Goal: Information Seeking & Learning: Learn about a topic

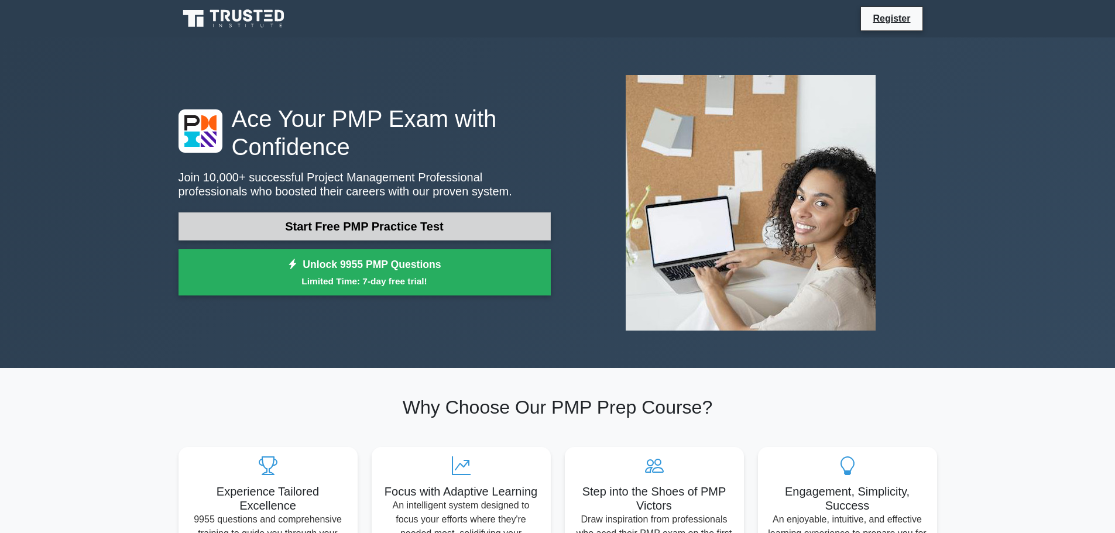
click at [387, 231] on link "Start Free PMP Practice Test" at bounding box center [364, 226] width 372 height 28
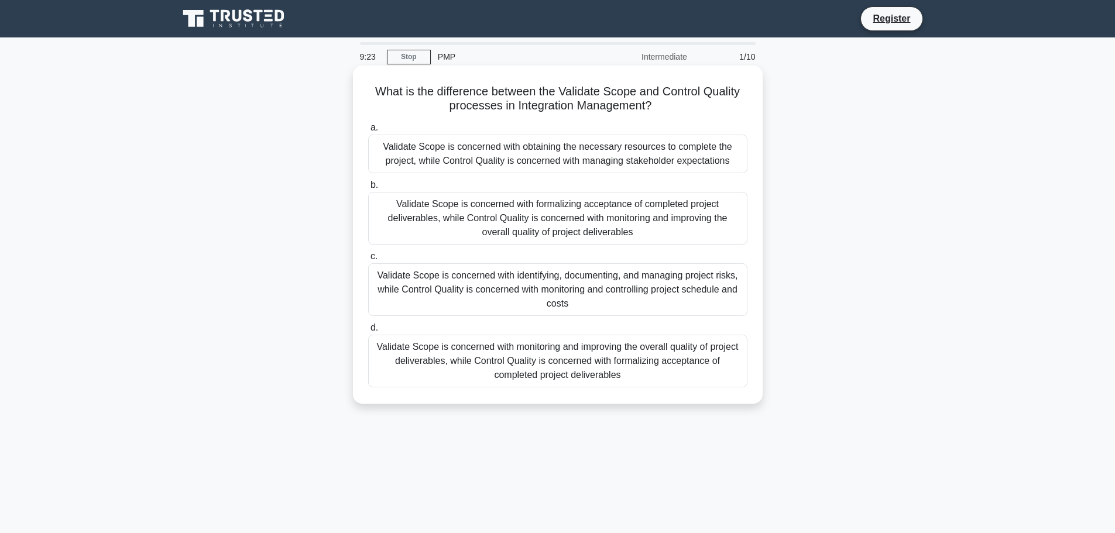
click at [556, 230] on div "Validate Scope is concerned with formalizing acceptance of completed project de…" at bounding box center [557, 218] width 379 height 53
click at [368, 189] on input "b. Validate Scope is concerned with formalizing acceptance of completed project…" at bounding box center [368, 185] width 0 height 8
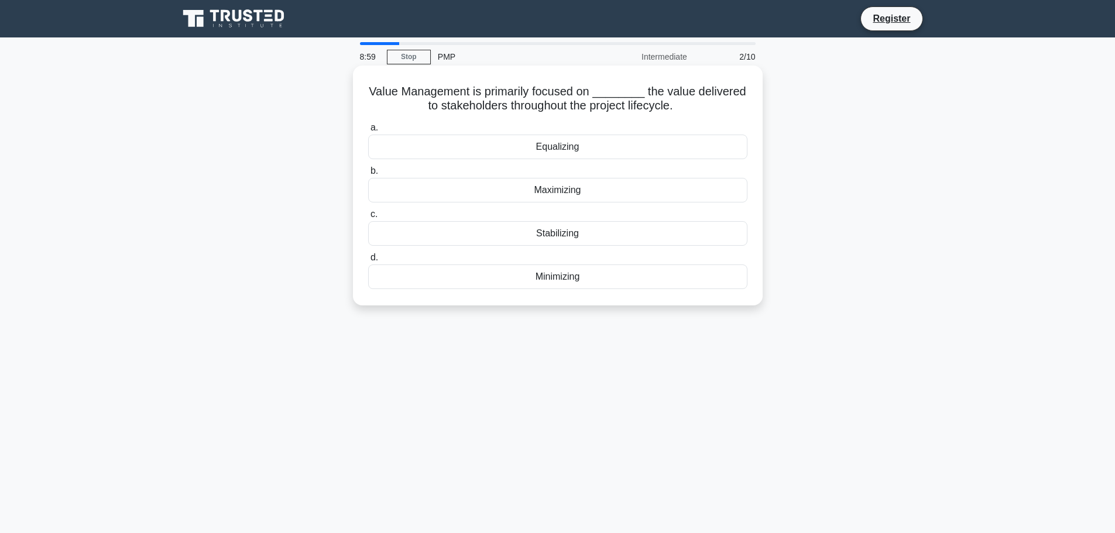
click at [541, 201] on div "Maximizing" at bounding box center [557, 190] width 379 height 25
click at [368, 175] on input "b. Maximizing" at bounding box center [368, 171] width 0 height 8
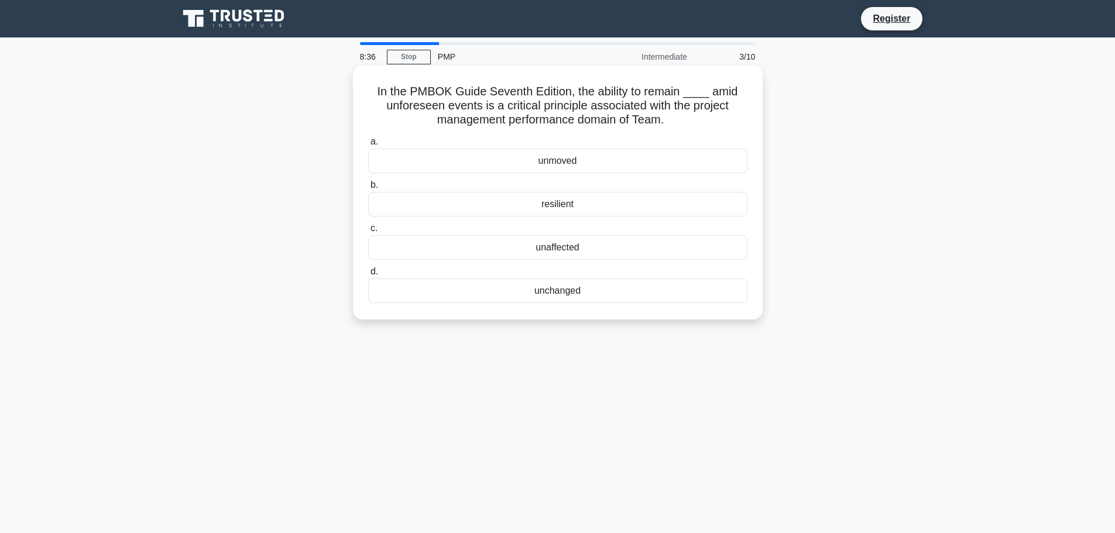
click at [573, 214] on div "resilient" at bounding box center [557, 204] width 379 height 25
click at [368, 189] on input "b. resilient" at bounding box center [368, 185] width 0 height 8
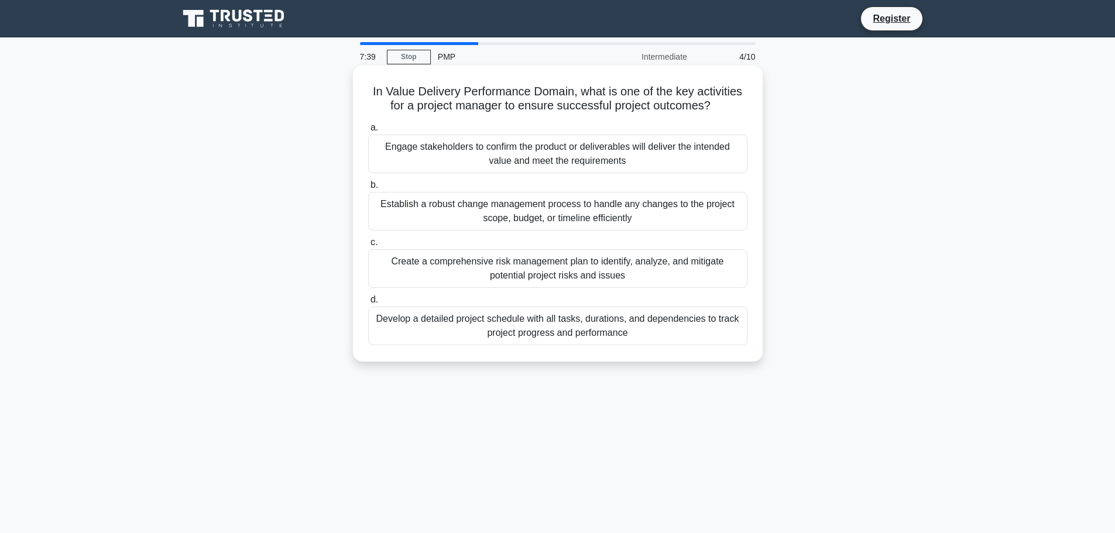
click at [532, 320] on div "Develop a detailed project schedule with all tasks, durations, and dependencies…" at bounding box center [557, 326] width 379 height 39
click at [368, 304] on input "d. Develop a detailed project schedule with all tasks, durations, and dependenc…" at bounding box center [368, 300] width 0 height 8
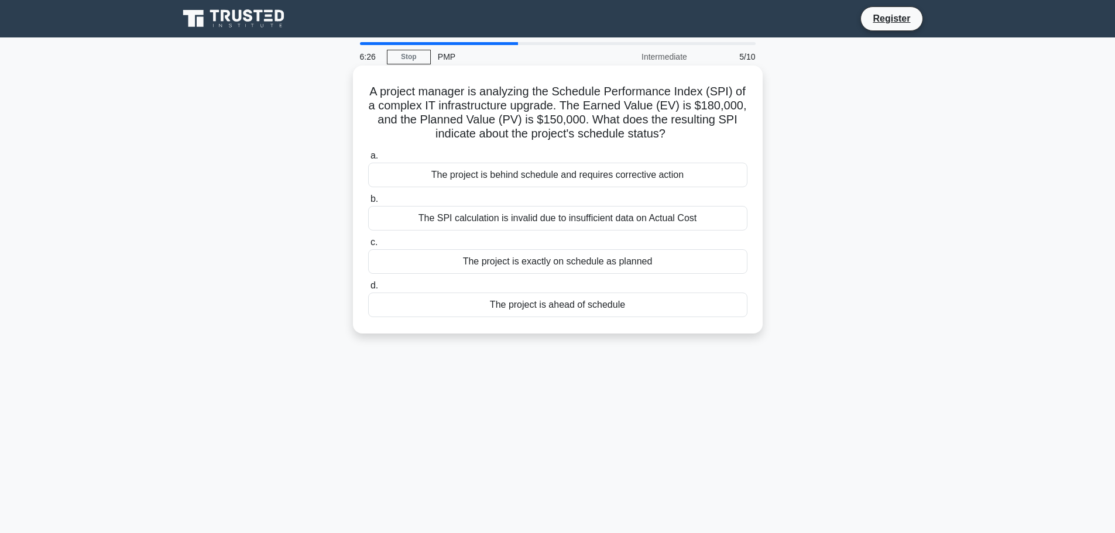
click at [638, 216] on div "The SPI calculation is invalid due to insufficient data on Actual Cost" at bounding box center [557, 218] width 379 height 25
click at [368, 203] on input "b. The SPI calculation is invalid due to insufficient data on Actual Cost" at bounding box center [368, 199] width 0 height 8
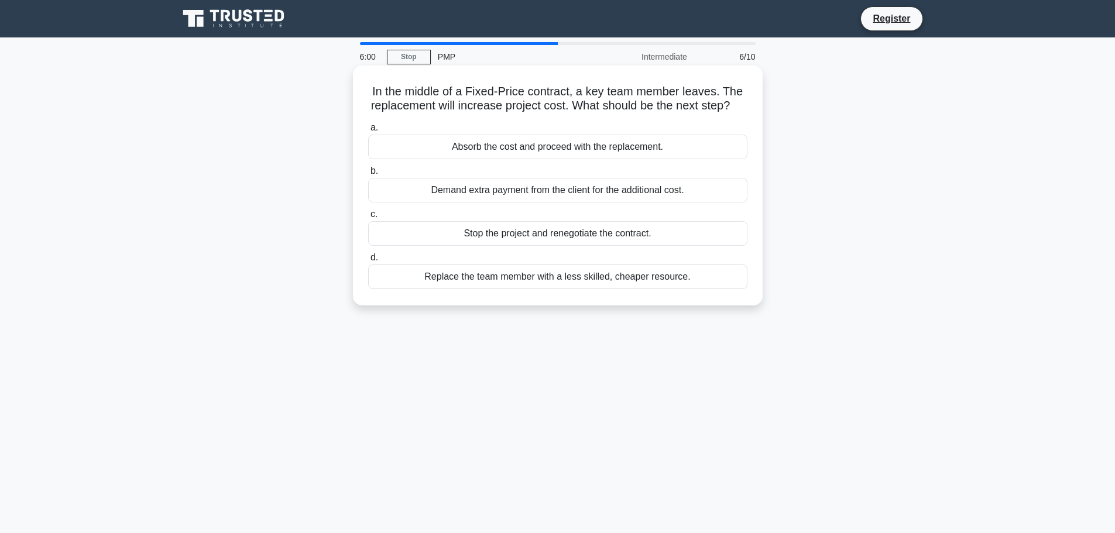
click at [644, 159] on div "Absorb the cost and proceed with the replacement." at bounding box center [557, 147] width 379 height 25
click at [368, 132] on input "a. Absorb the cost and proceed with the replacement." at bounding box center [368, 128] width 0 height 8
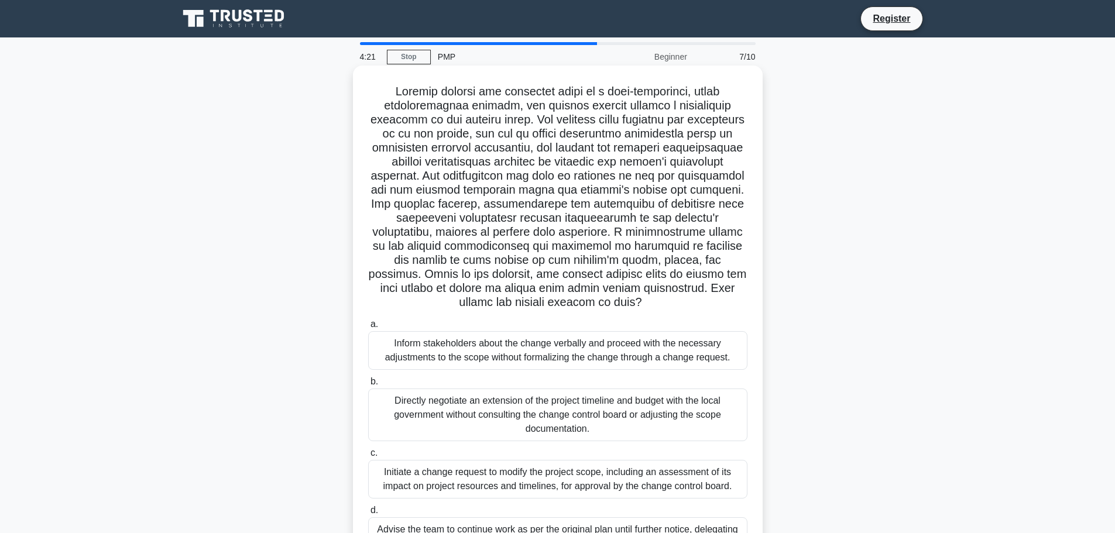
scroll to position [99, 0]
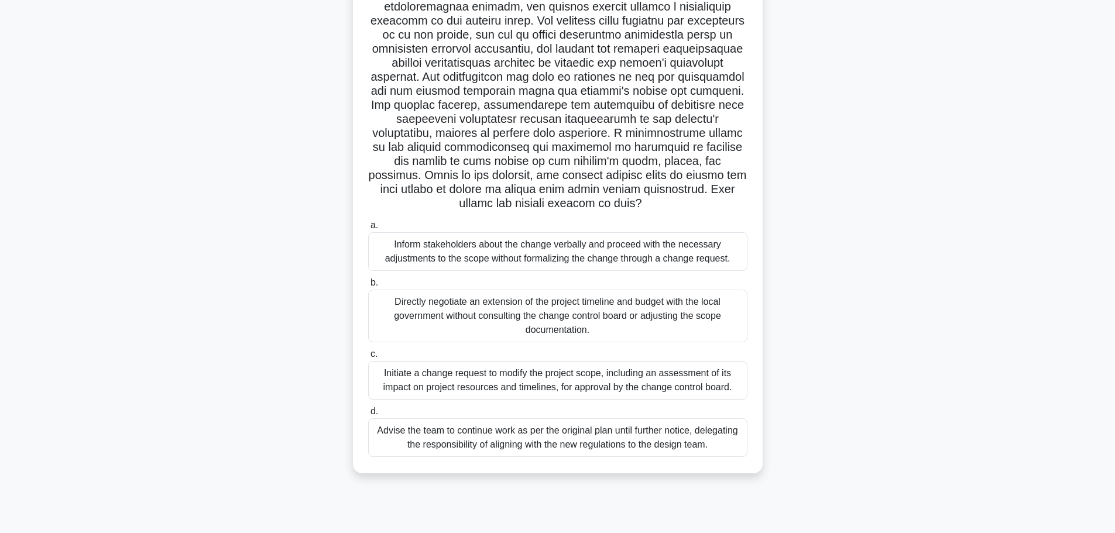
click at [519, 381] on div "Initiate a change request to modify the project scope, including an assessment …" at bounding box center [557, 380] width 379 height 39
click at [368, 358] on input "c. Initiate a change request to modify the project scope, including an assessme…" at bounding box center [368, 355] width 0 height 8
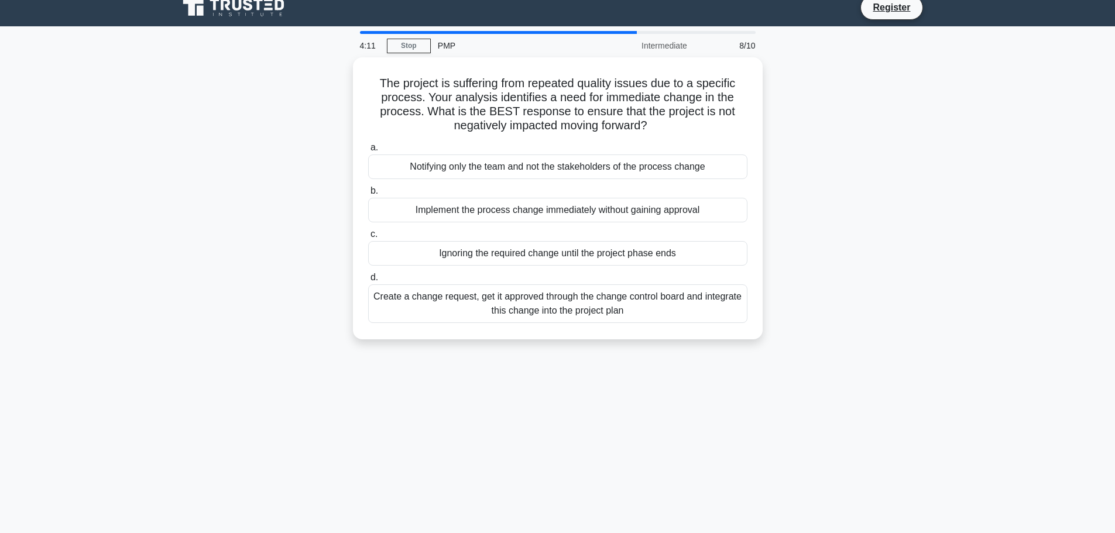
scroll to position [0, 0]
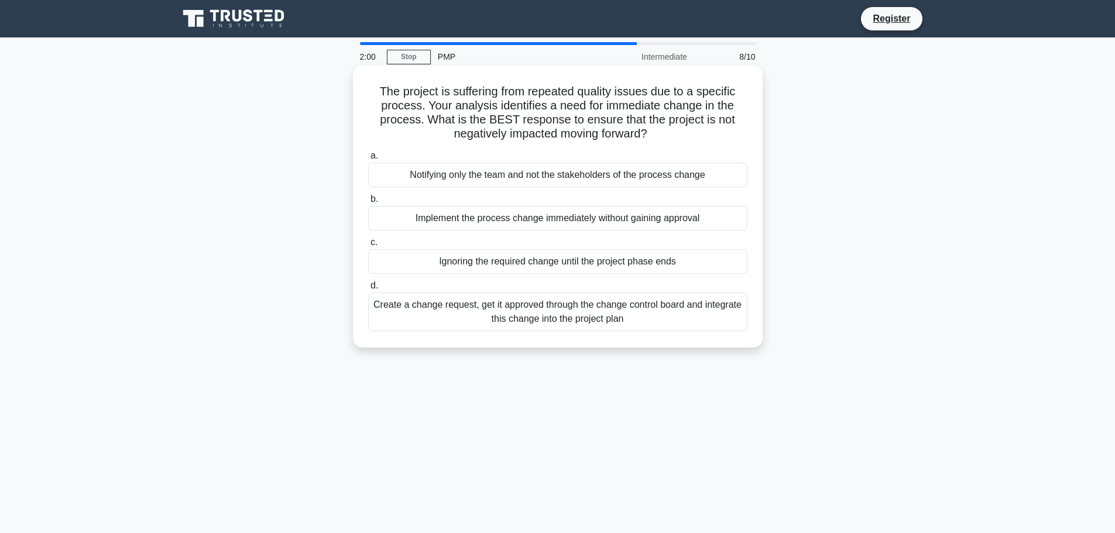
click at [589, 306] on div "Create a change request, get it approved through the change control board and i…" at bounding box center [557, 312] width 379 height 39
click at [368, 290] on input "d. Create a change request, get it approved through the change control board an…" at bounding box center [368, 286] width 0 height 8
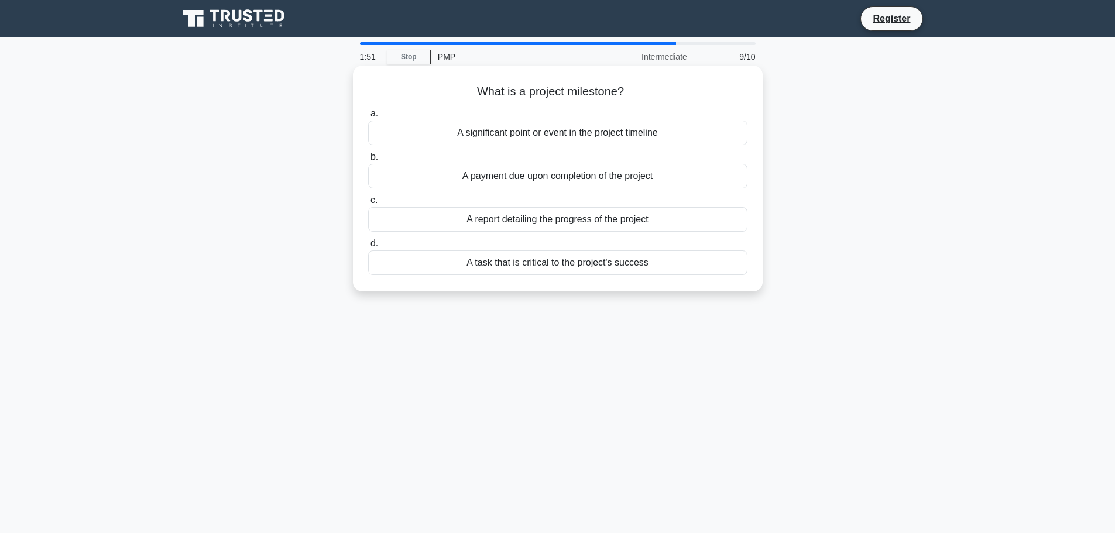
click at [491, 132] on div "A significant point or event in the project timeline" at bounding box center [557, 133] width 379 height 25
click at [368, 118] on input "a. A significant point or event in the project timeline" at bounding box center [368, 114] width 0 height 8
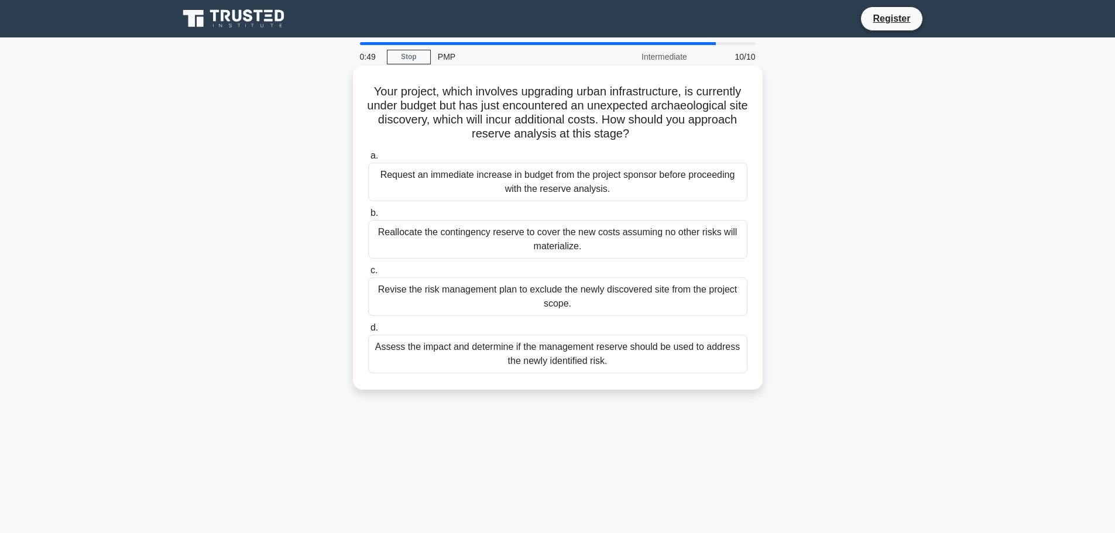
click at [572, 308] on div "Revise the risk management plan to exclude the newly discovered site from the p…" at bounding box center [557, 296] width 379 height 39
click at [368, 274] on input "c. Revise the risk management plan to exclude the newly discovered site from th…" at bounding box center [368, 271] width 0 height 8
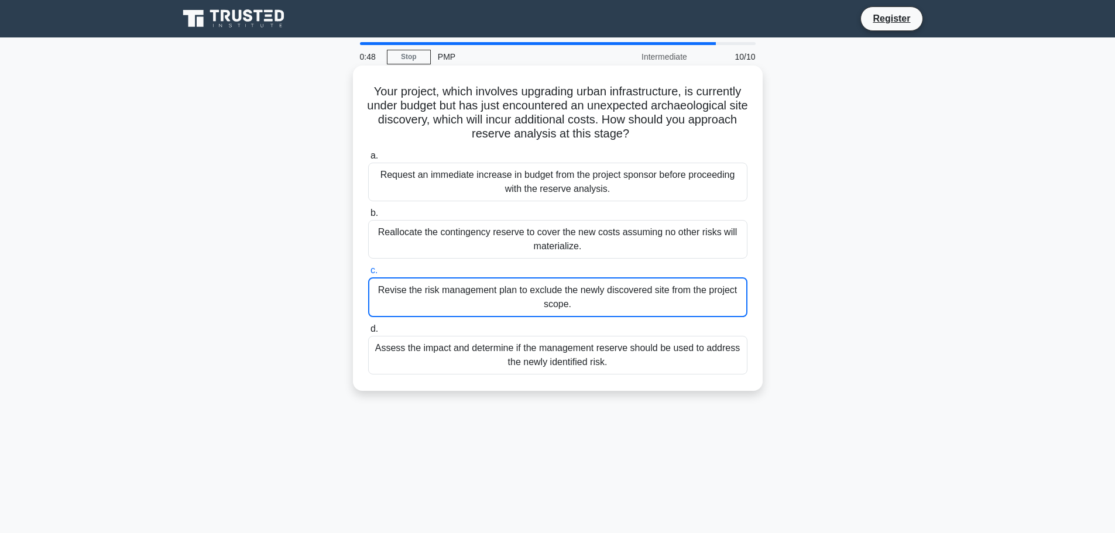
click at [545, 348] on div "Assess the impact and determine if the management reserve should be used to add…" at bounding box center [557, 355] width 379 height 39
click at [368, 333] on input "d. Assess the impact and determine if the management reserve should be used to …" at bounding box center [368, 329] width 0 height 8
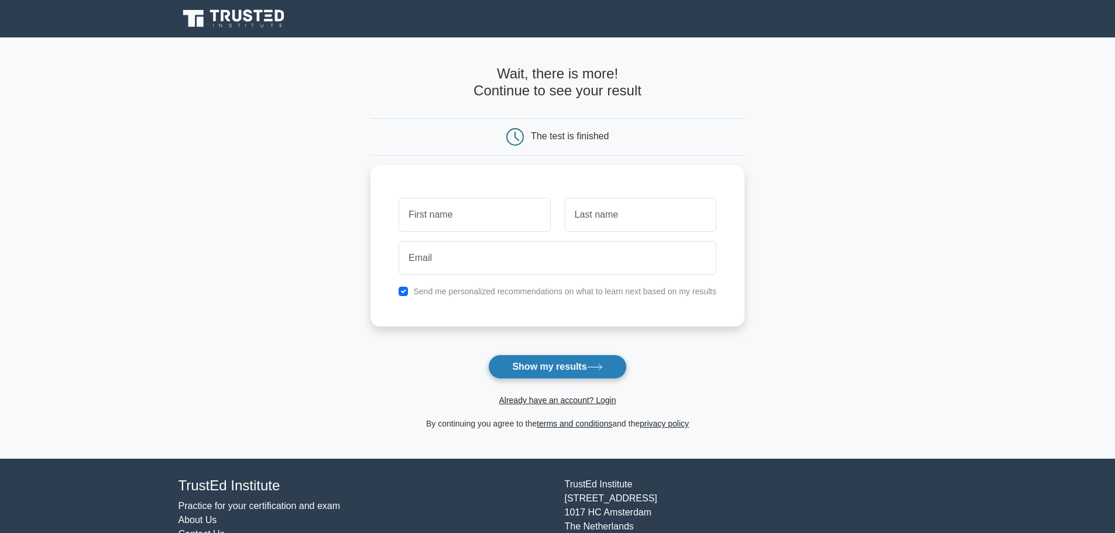
click at [535, 359] on button "Show my results" at bounding box center [557, 367] width 138 height 25
click at [500, 219] on input "text" at bounding box center [474, 212] width 152 height 34
type input "[PERSON_NAME]"
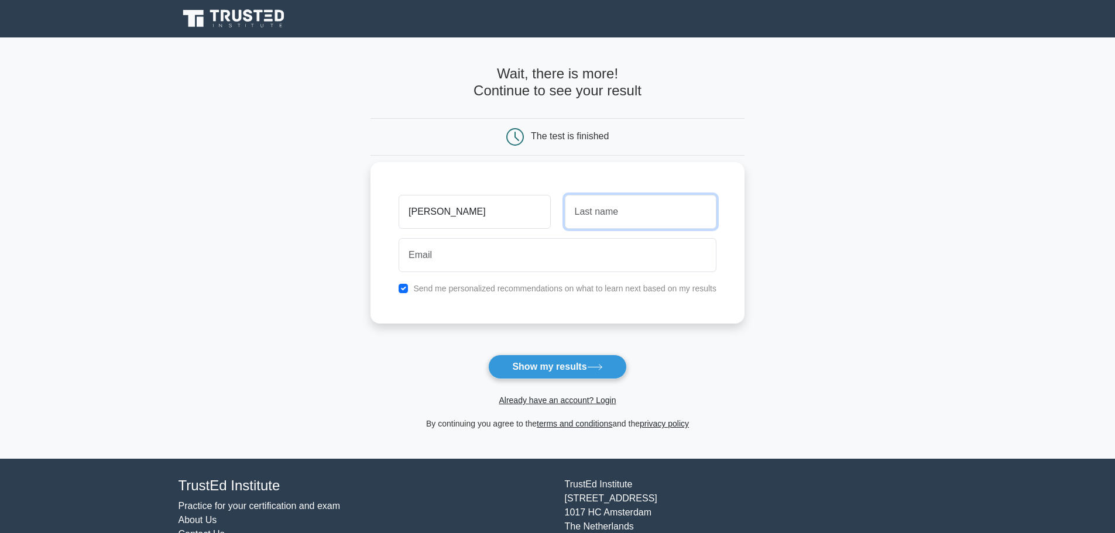
click at [620, 222] on input "text" at bounding box center [641, 212] width 152 height 34
type input "Hoque"
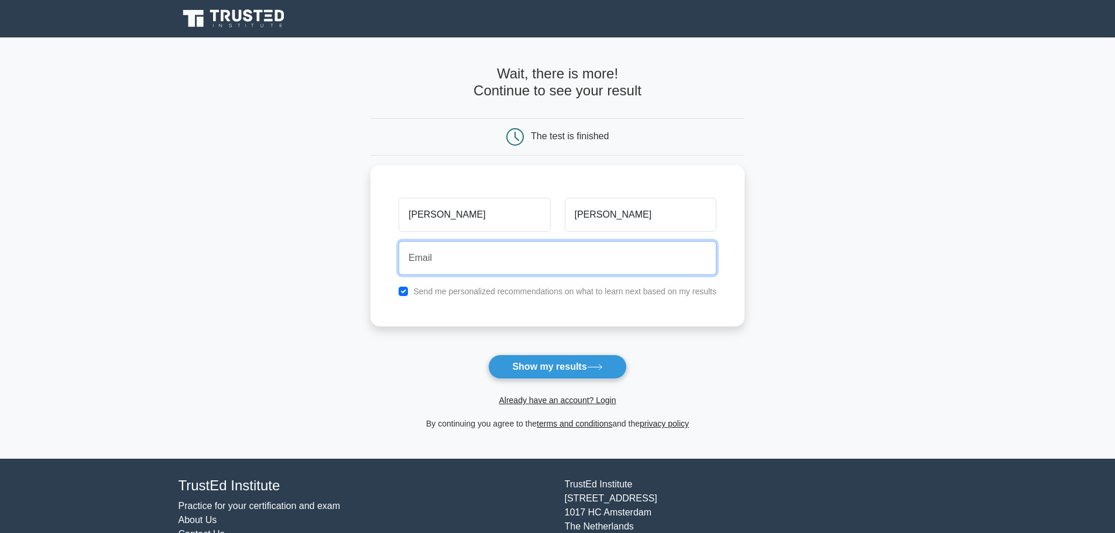
click at [585, 272] on body "Register Mainul Hoque" at bounding box center [557, 294] width 1115 height 588
type input "kurt.farrar@visionsecurity.com.au"
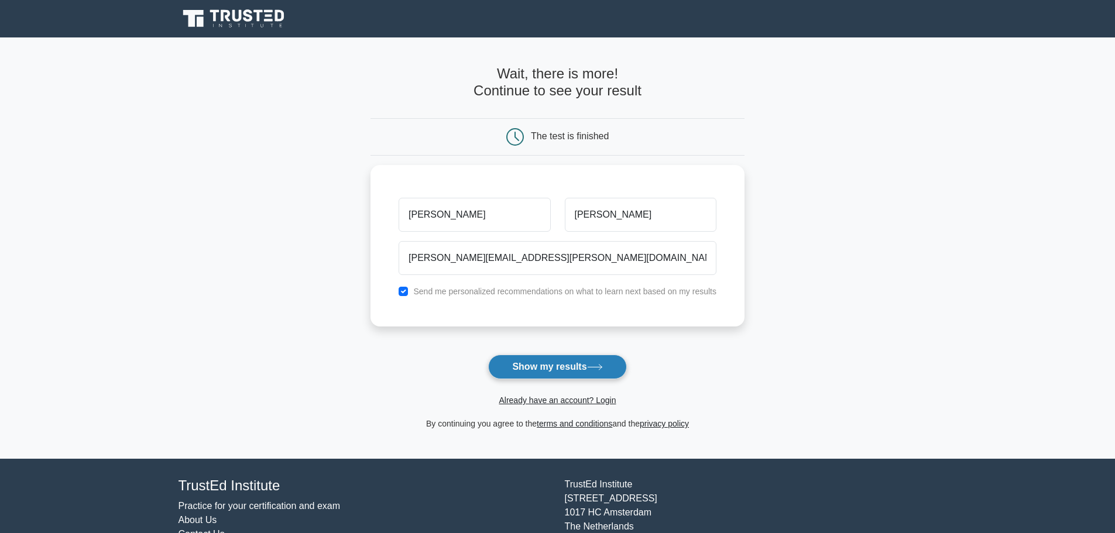
click at [580, 377] on button "Show my results" at bounding box center [557, 367] width 138 height 25
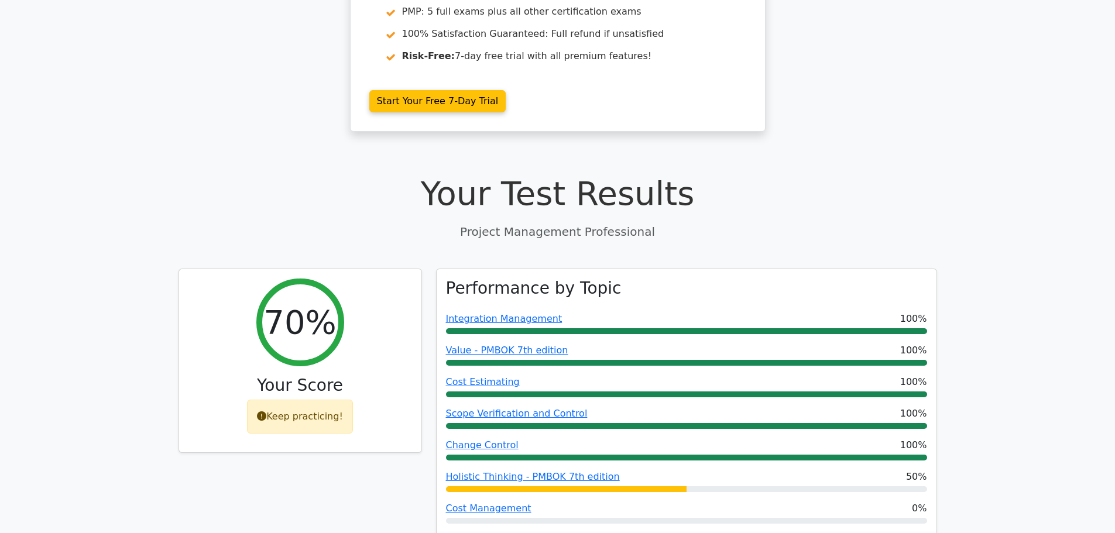
scroll to position [507, 0]
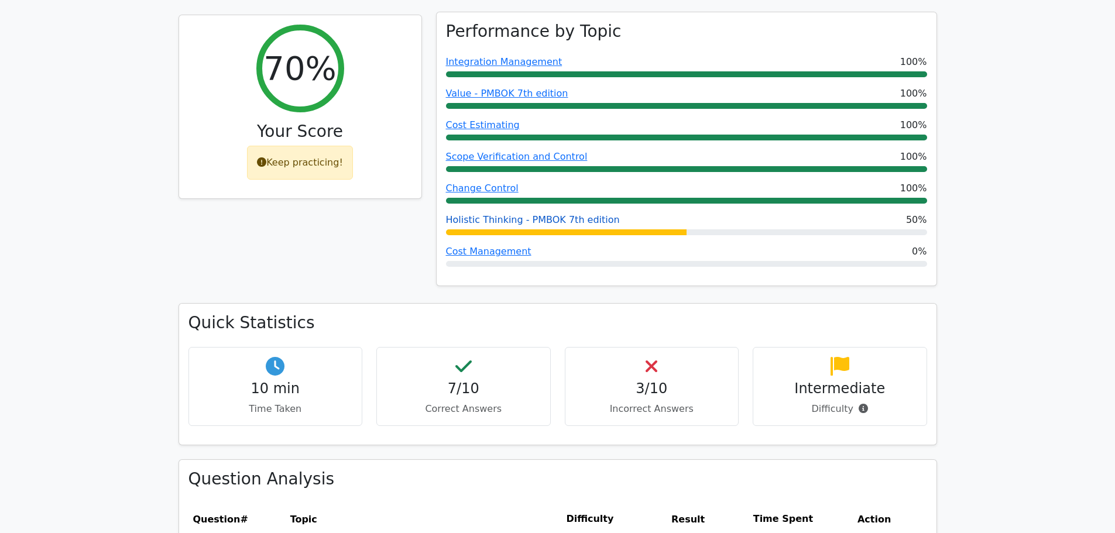
click at [583, 214] on link "Holistic Thinking - PMBOK 7th edition" at bounding box center [533, 219] width 174 height 11
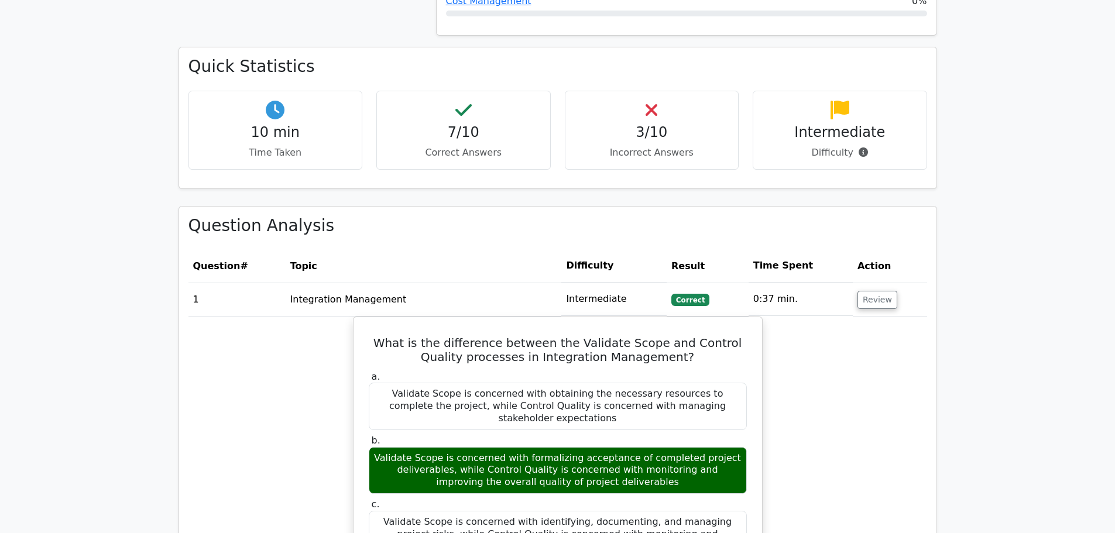
click at [713, 125] on h4 "3/10" at bounding box center [652, 132] width 154 height 17
click at [634, 109] on div "3/10 Incorrect Answers" at bounding box center [652, 130] width 174 height 79
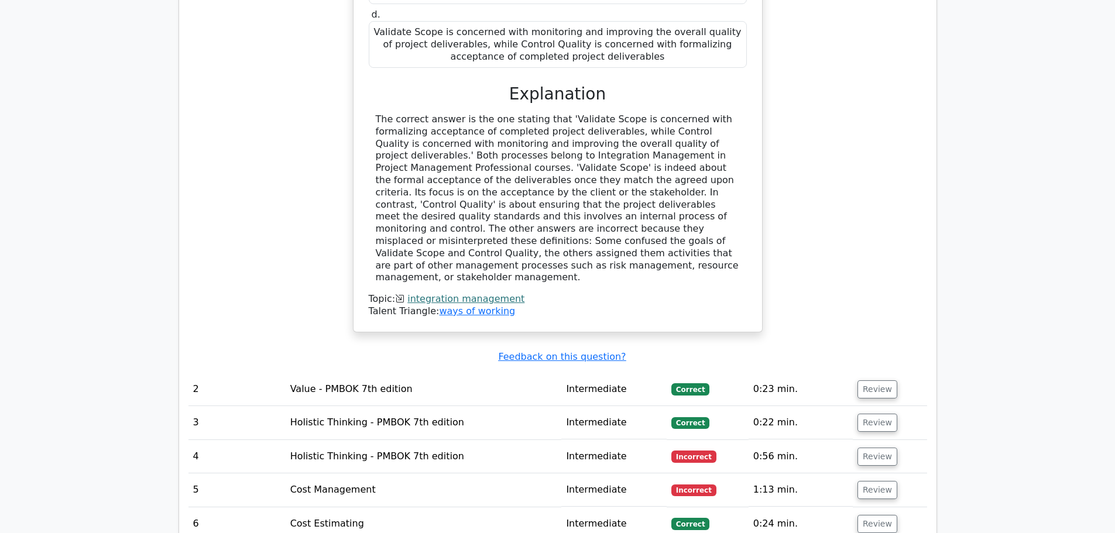
scroll to position [1521, 0]
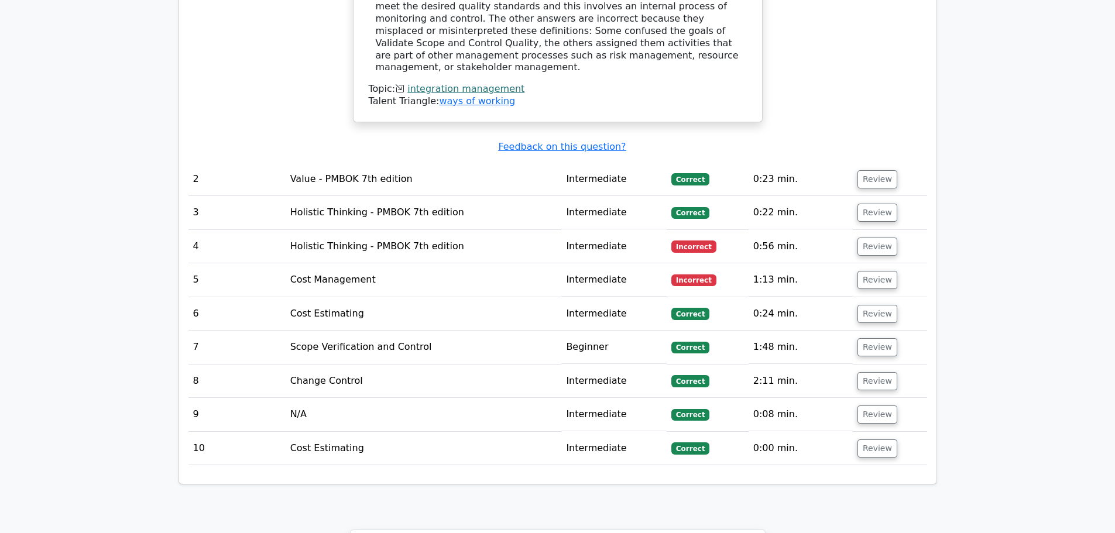
click at [418, 230] on td "Holistic Thinking - PMBOK 7th edition" at bounding box center [424, 246] width 276 height 33
click at [885, 238] on button "Review" at bounding box center [877, 247] width 40 height 18
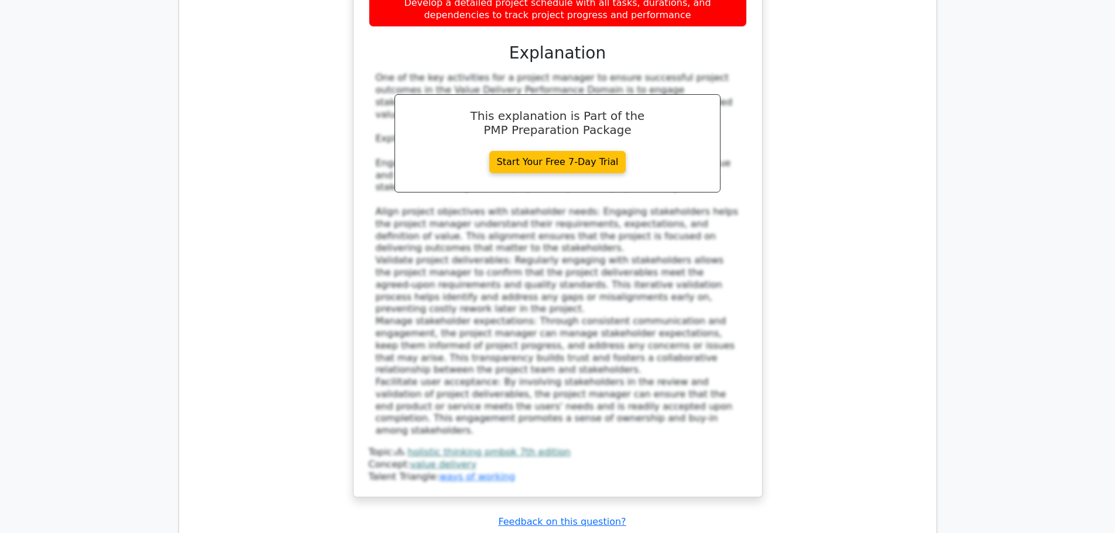
scroll to position [2282, 0]
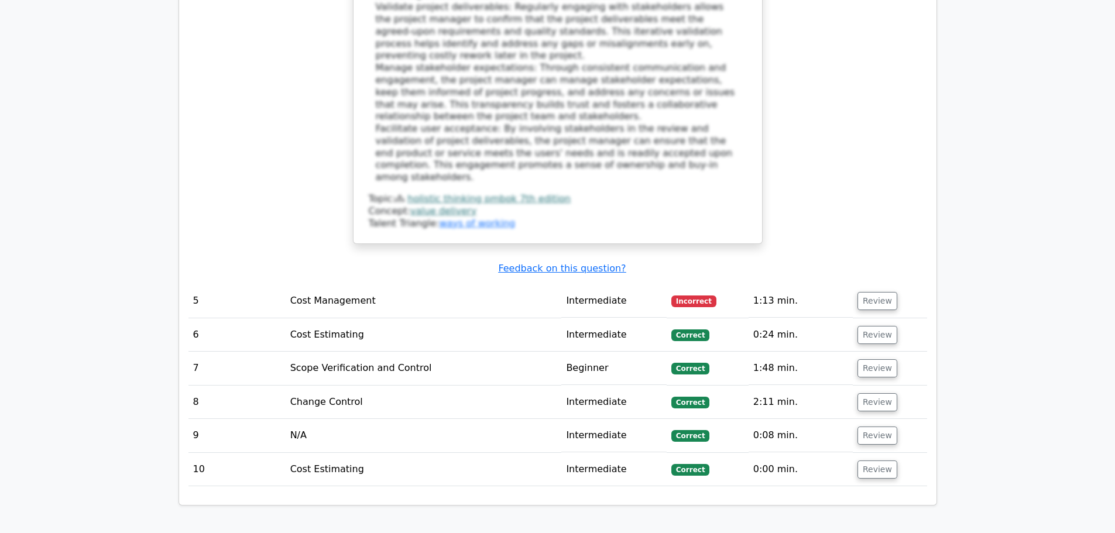
click at [885, 292] on button "Review" at bounding box center [877, 301] width 40 height 18
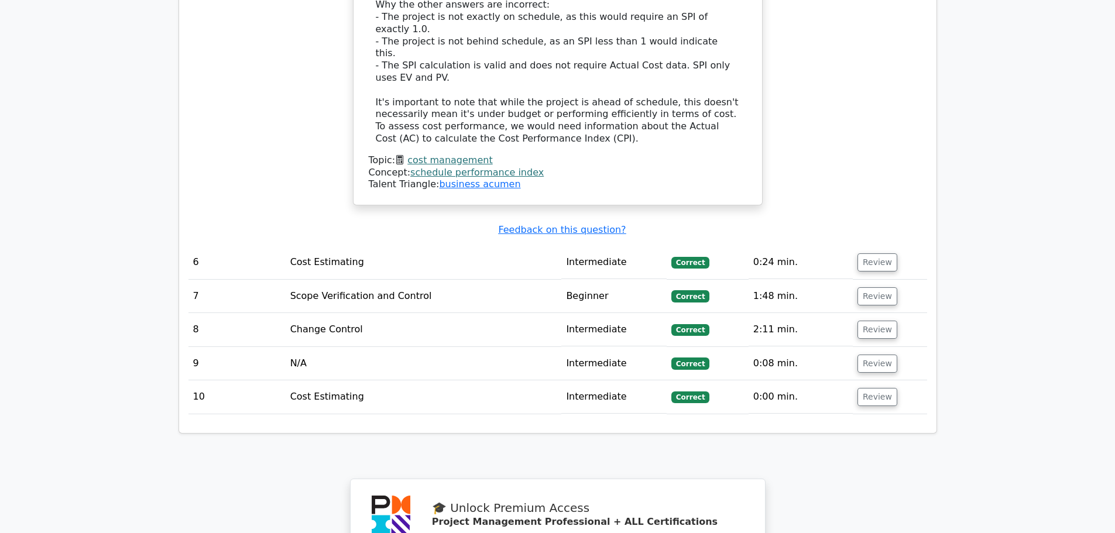
scroll to position [3400, 0]
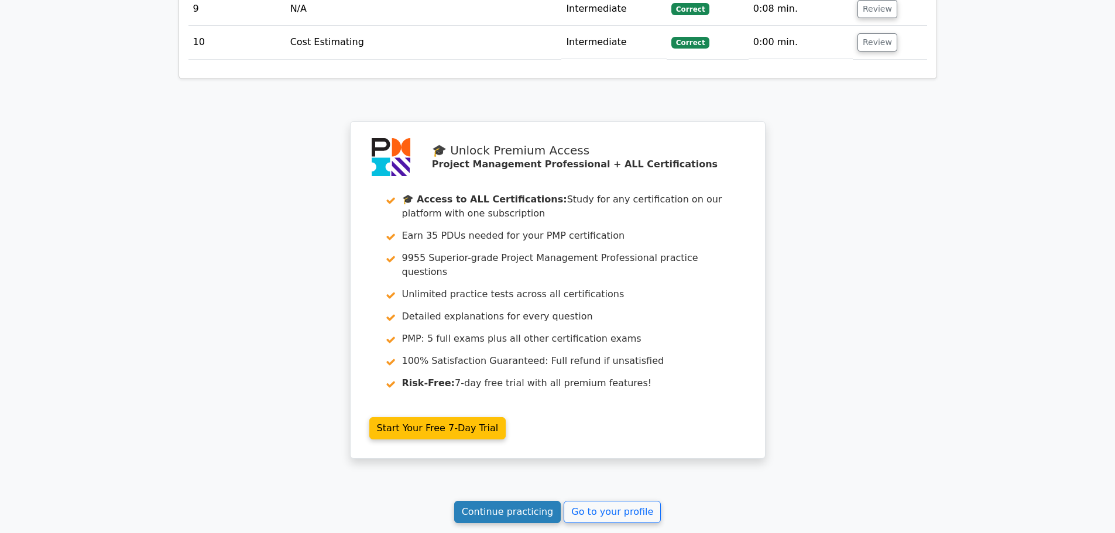
click at [497, 501] on link "Continue practicing" at bounding box center [507, 512] width 107 height 22
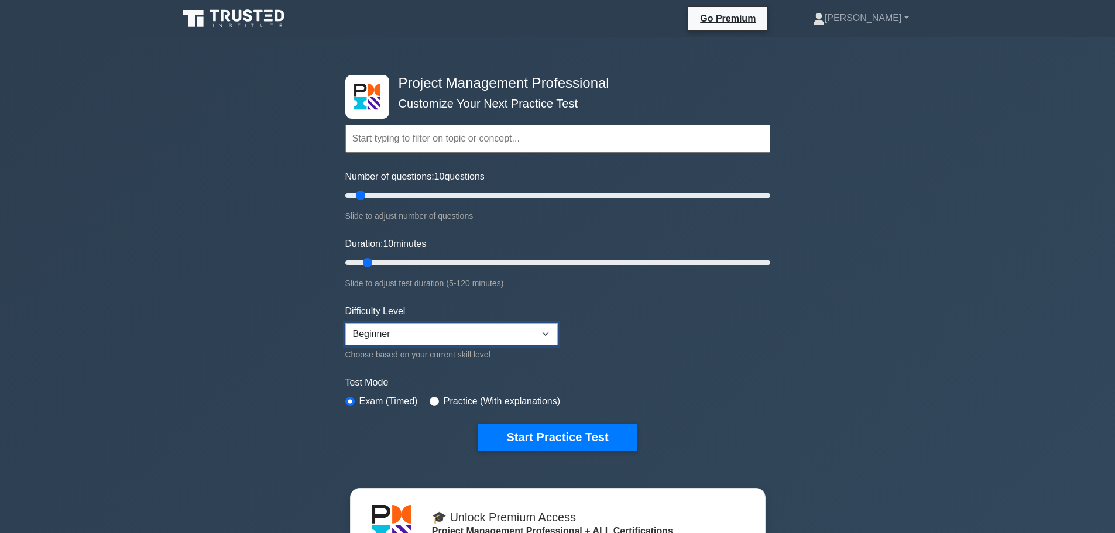
click at [461, 327] on select "Beginner Intermediate Expert" at bounding box center [451, 334] width 212 height 22
click at [345, 323] on select "Beginner Intermediate Expert" at bounding box center [451, 334] width 212 height 22
click at [431, 400] on input "radio" at bounding box center [434, 401] width 9 height 9
radio input "true"
click at [525, 432] on button "Start Practice Test" at bounding box center [557, 437] width 158 height 27
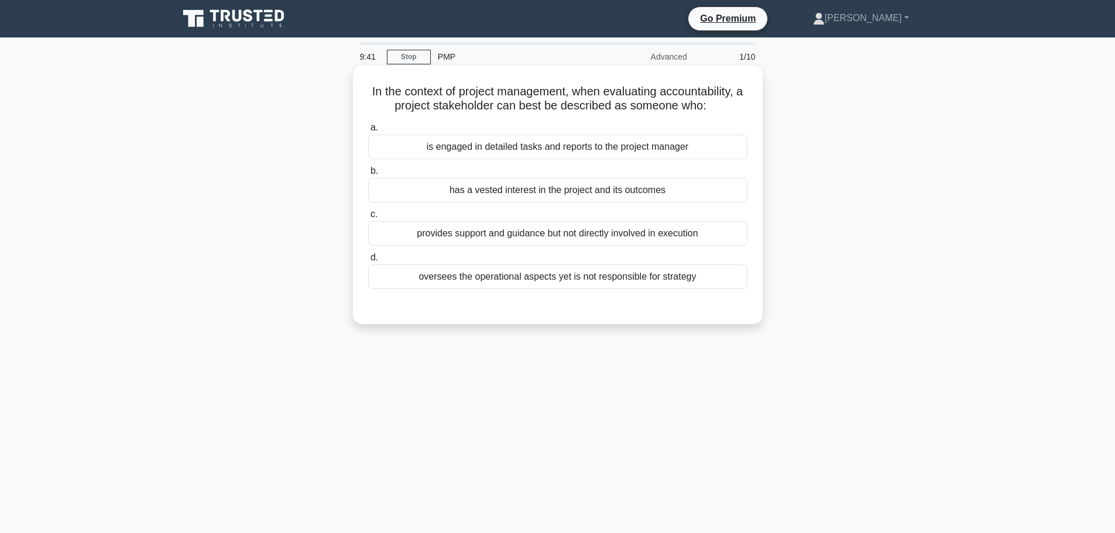
click at [541, 281] on div "oversees the operational aspects yet is not responsible for strategy" at bounding box center [557, 276] width 379 height 25
click at [368, 262] on input "d. oversees the operational aspects yet is not responsible for strategy" at bounding box center [368, 258] width 0 height 8
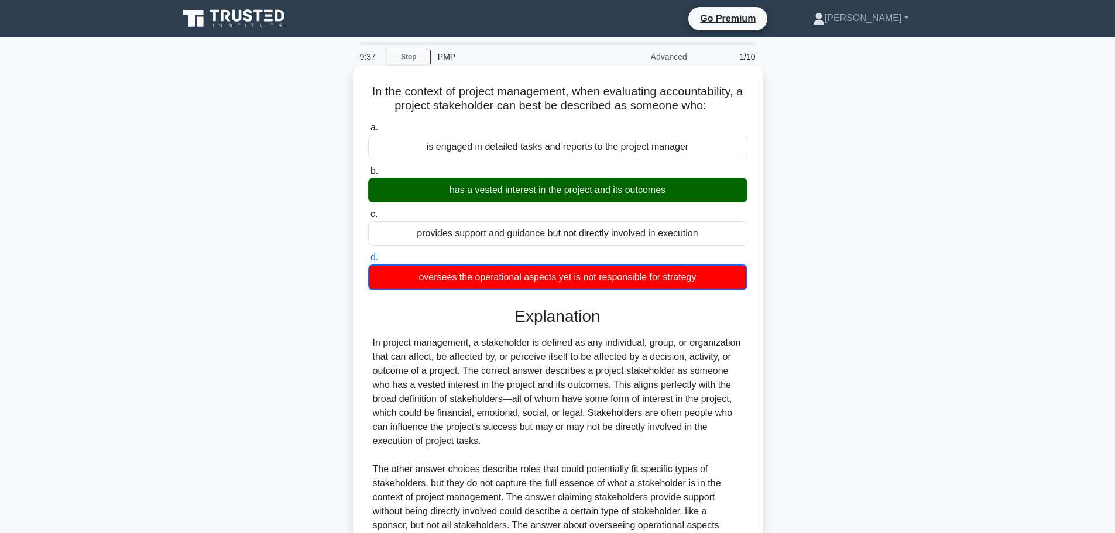
click at [581, 194] on div "has a vested interest in the project and its outcomes" at bounding box center [557, 190] width 379 height 25
click at [368, 175] on input "b. has a vested interest in the project and its outcomes" at bounding box center [368, 171] width 0 height 8
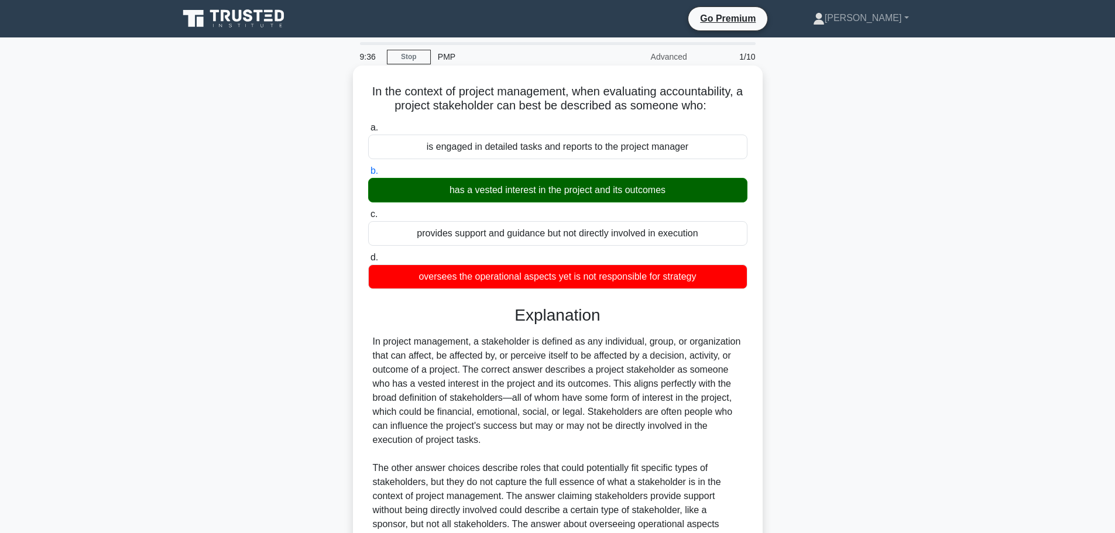
click at [581, 194] on div "has a vested interest in the project and its outcomes" at bounding box center [557, 190] width 379 height 25
click at [368, 175] on input "b. has a vested interest in the project and its outcomes" at bounding box center [368, 171] width 0 height 8
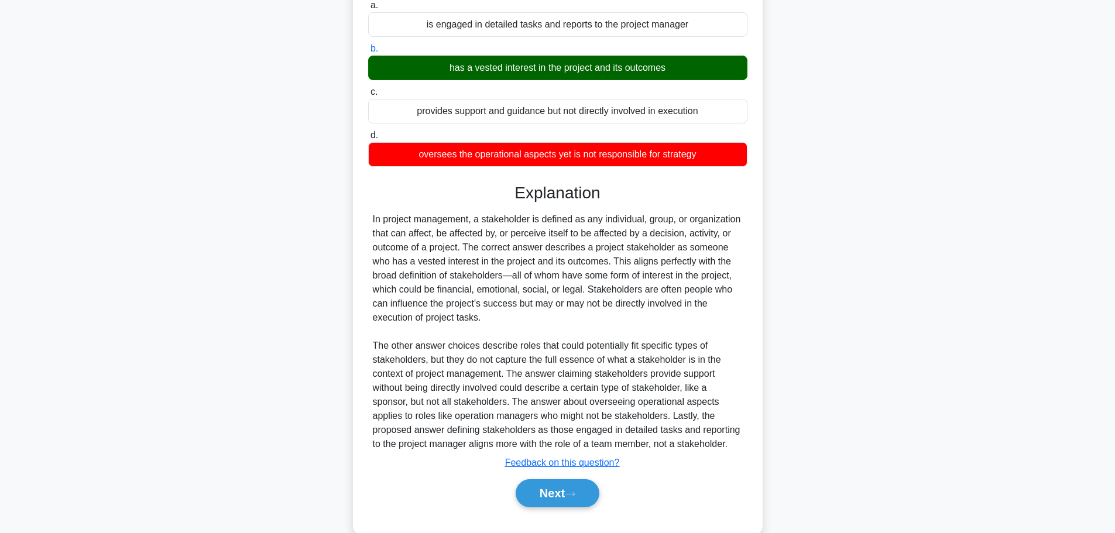
scroll to position [147, 0]
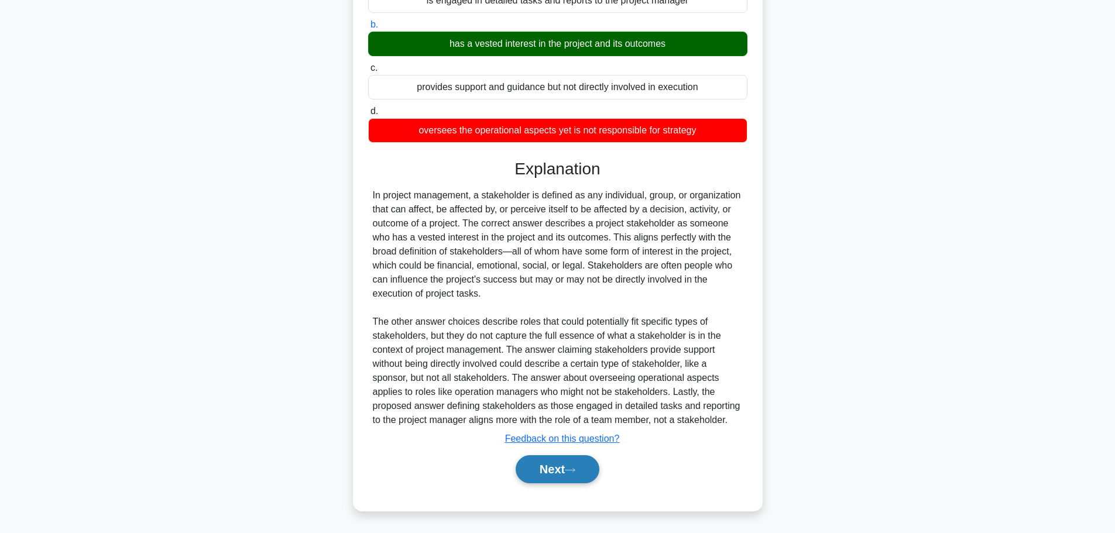
click at [575, 470] on icon at bounding box center [570, 470] width 11 height 6
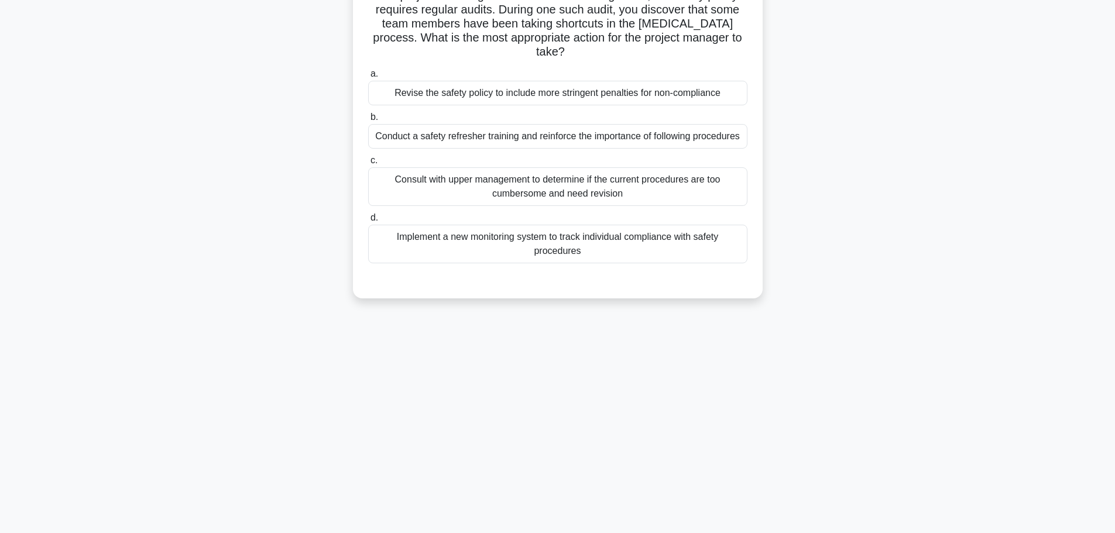
scroll to position [0, 0]
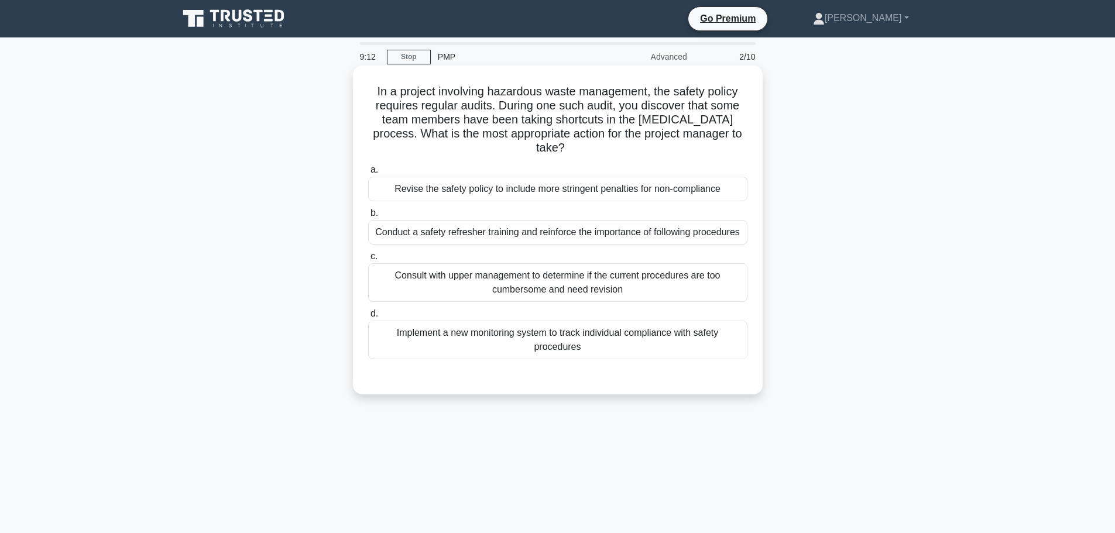
click at [658, 232] on div "Conduct a safety refresher training and reinforce the importance of following p…" at bounding box center [557, 232] width 379 height 25
click at [368, 217] on input "b. Conduct a safety refresher training and reinforce the importance of followin…" at bounding box center [368, 213] width 0 height 8
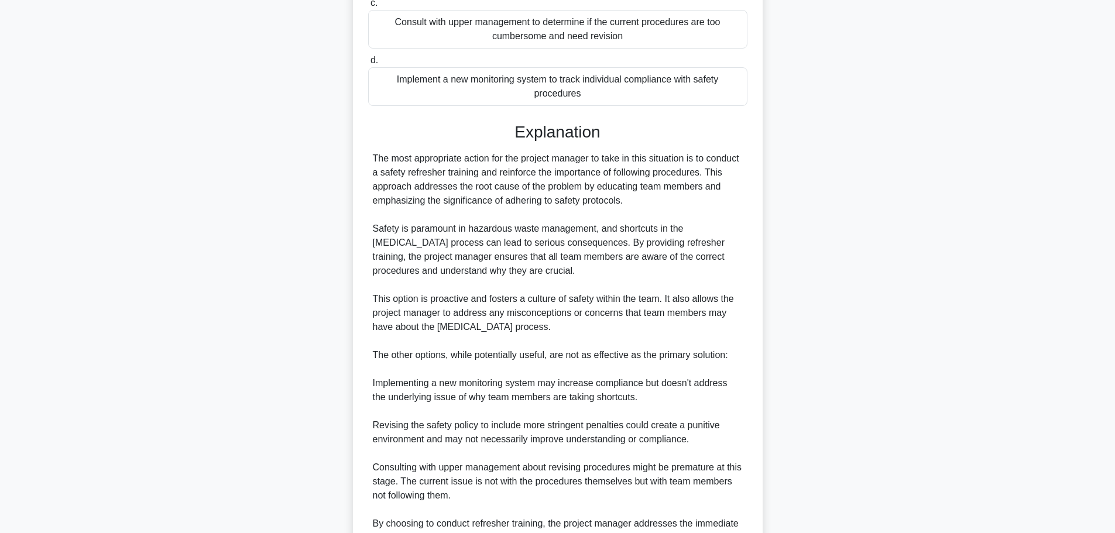
scroll to position [386, 0]
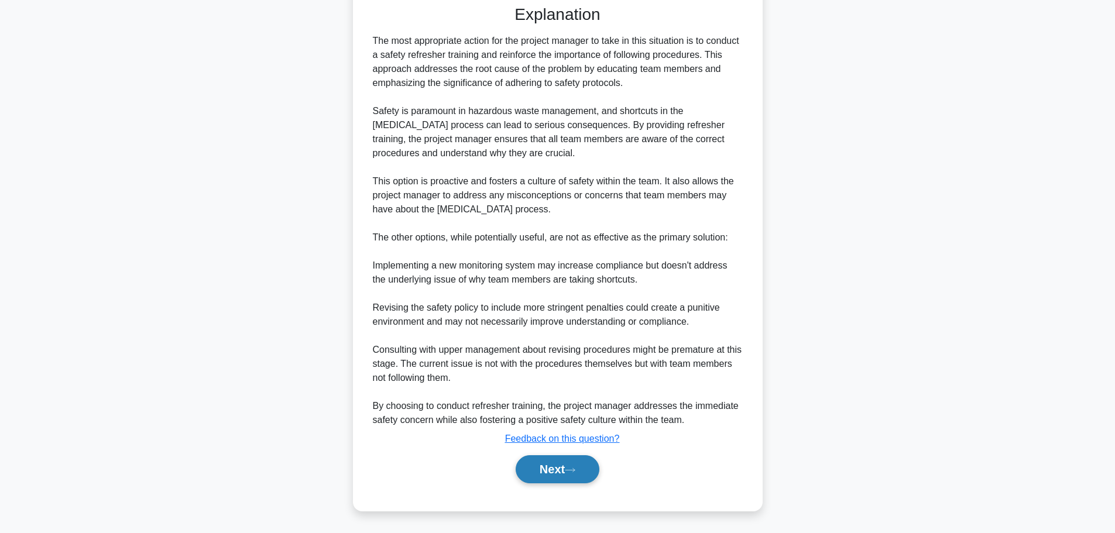
click at [589, 467] on button "Next" at bounding box center [558, 469] width 84 height 28
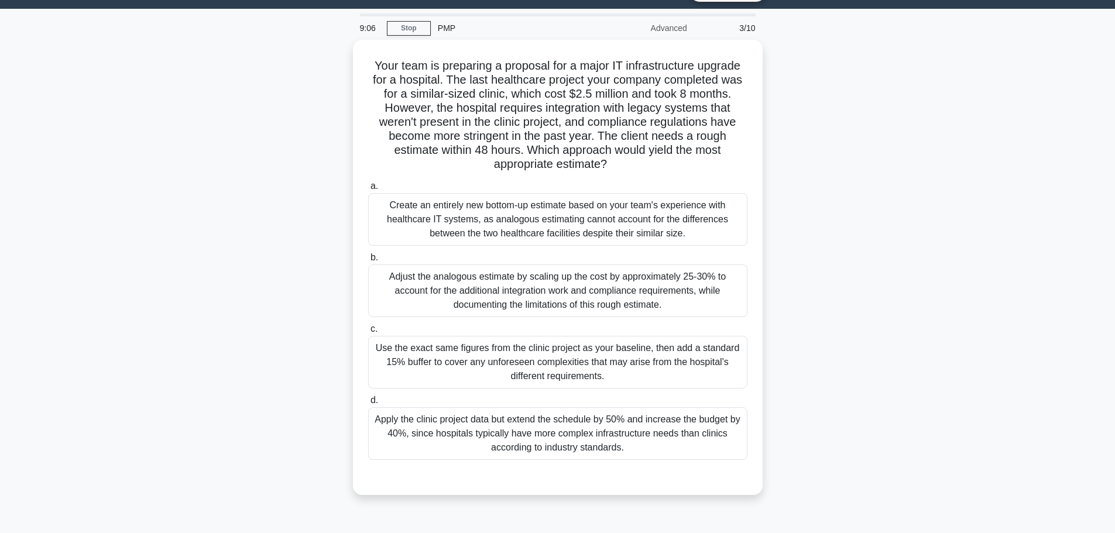
scroll to position [0, 0]
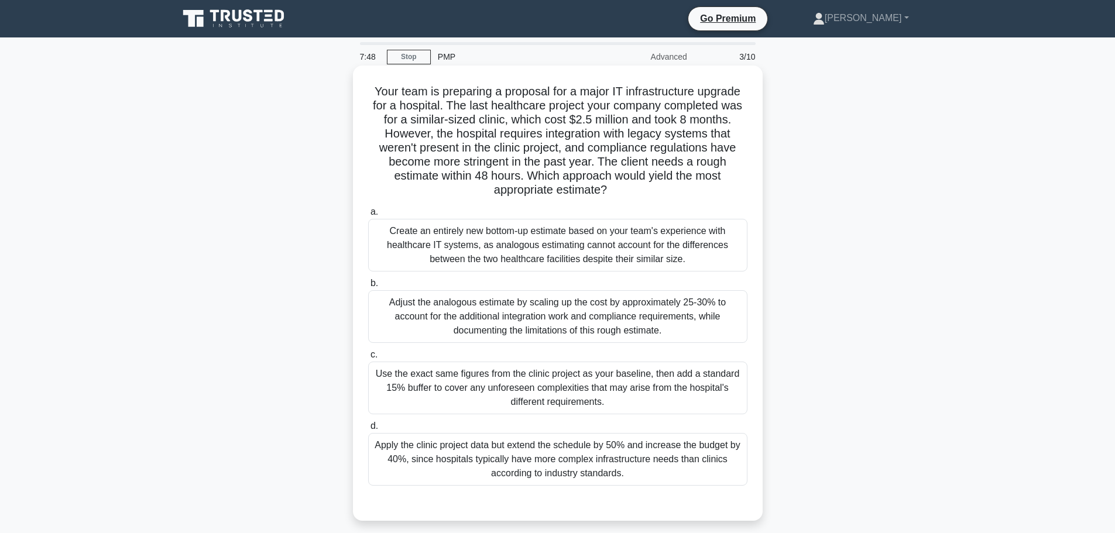
click at [685, 301] on div "Adjust the analogous estimate by scaling up the cost by approximately 25-30% to…" at bounding box center [557, 316] width 379 height 53
click at [368, 287] on input "b. Adjust the analogous estimate by scaling up the cost by approximately 25-30%…" at bounding box center [368, 284] width 0 height 8
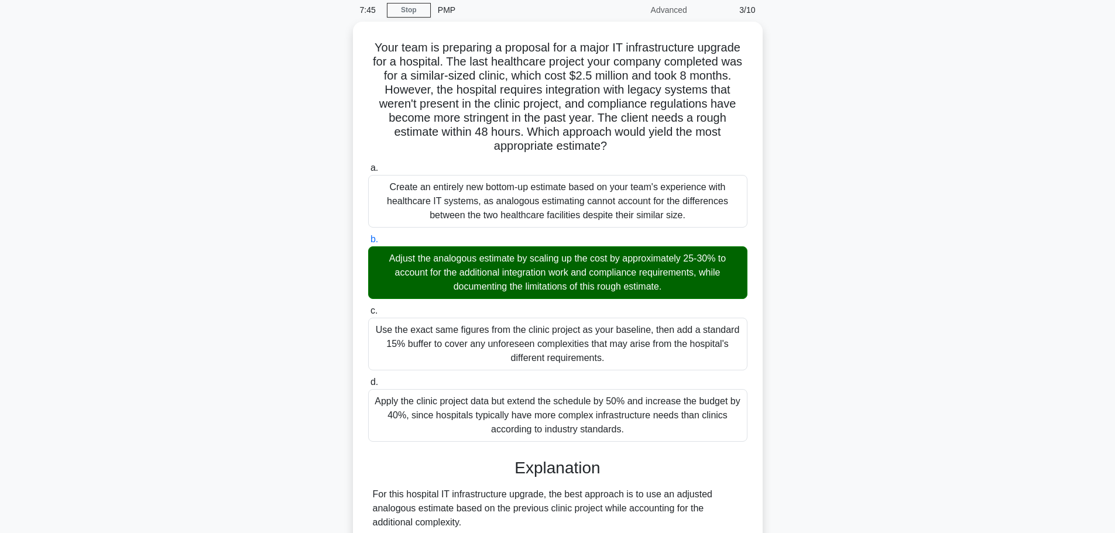
scroll to position [253, 0]
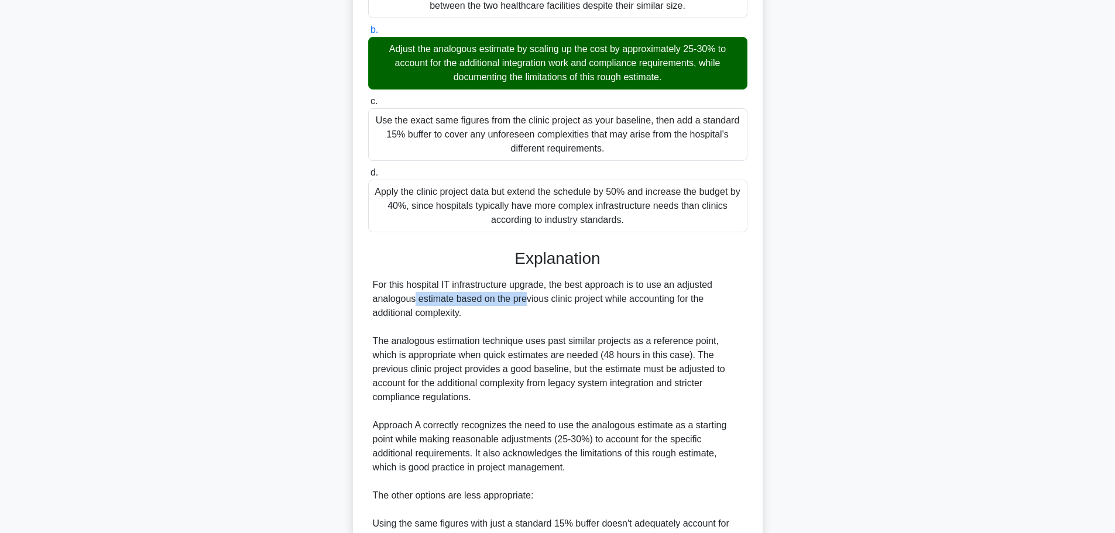
drag, startPoint x: 679, startPoint y: 284, endPoint x: 454, endPoint y: 296, distance: 225.0
click at [454, 296] on div "For this hospital IT infrastructure upgrade, the best approach is to use an adj…" at bounding box center [558, 467] width 370 height 379
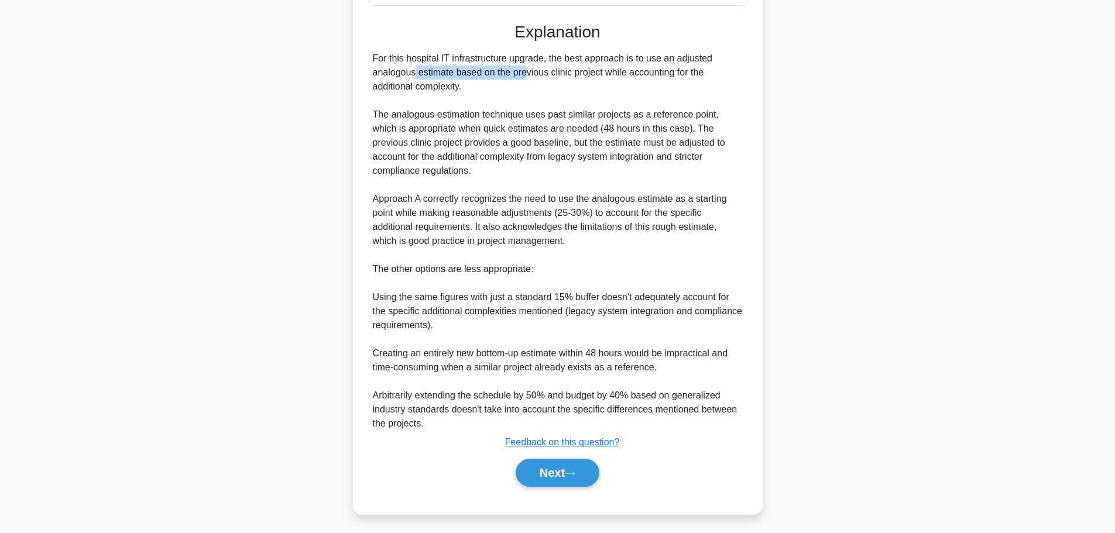
scroll to position [484, 0]
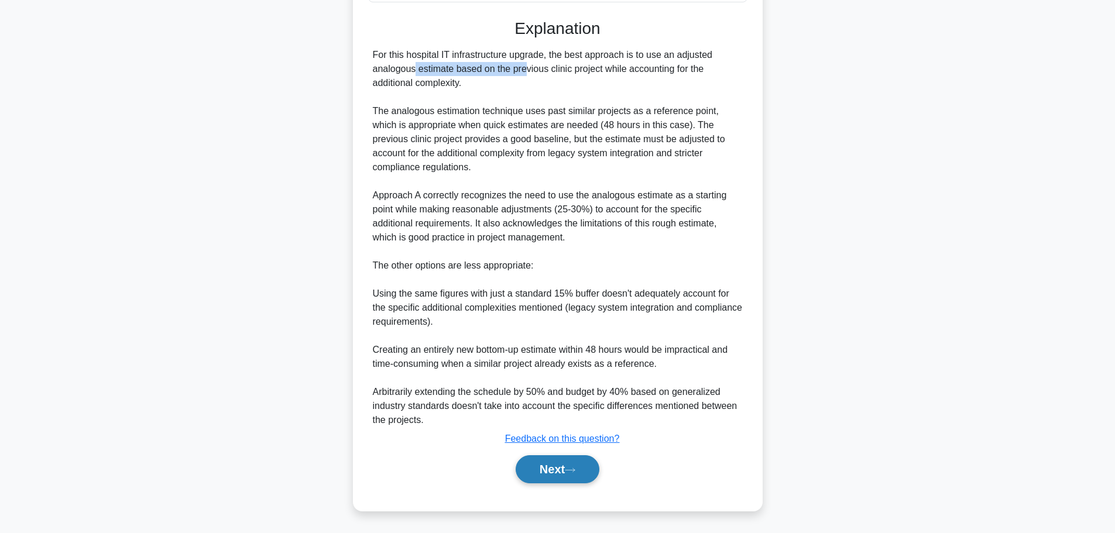
click at [584, 476] on button "Next" at bounding box center [558, 469] width 84 height 28
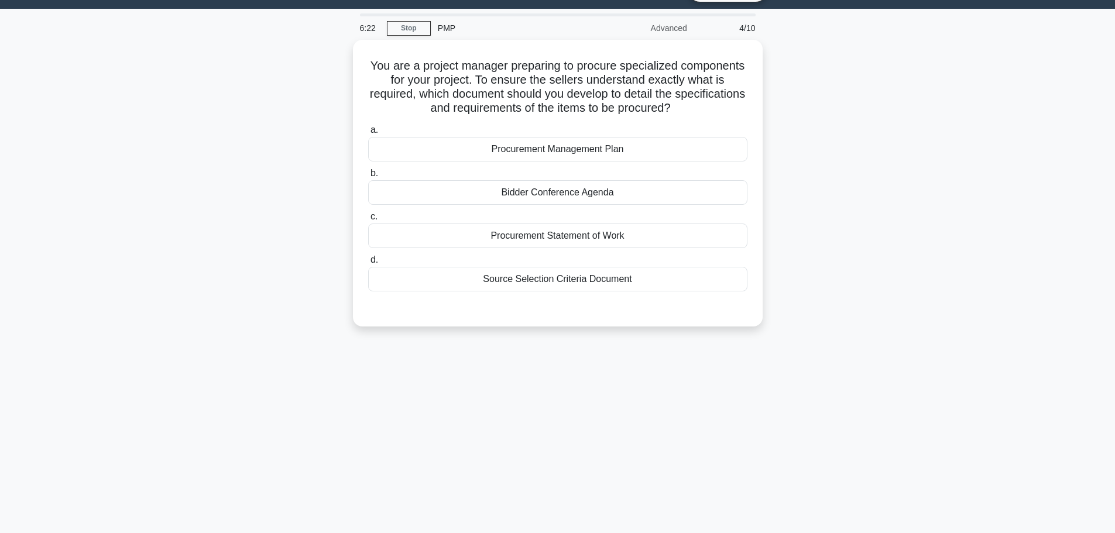
scroll to position [0, 0]
